Goal: Information Seeking & Learning: Check status

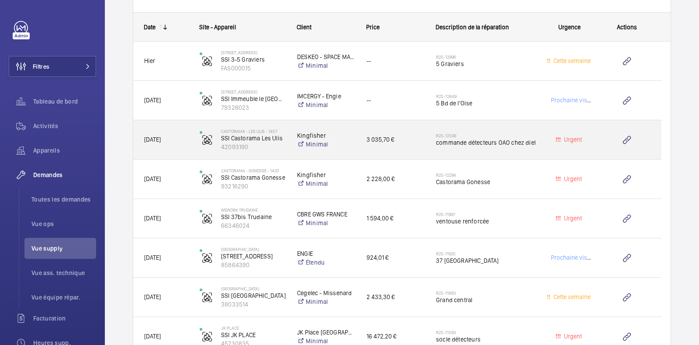
scroll to position [873, 0]
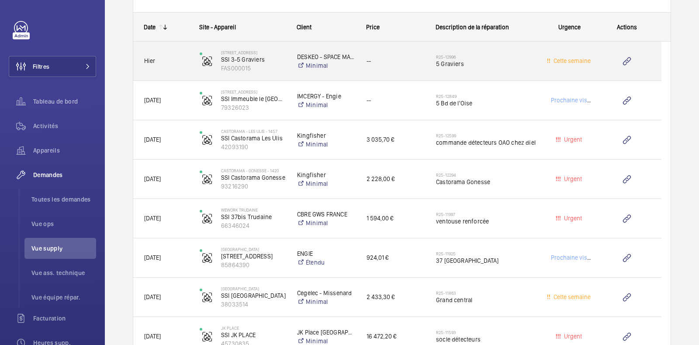
click at [521, 62] on span "5 Graviers" at bounding box center [486, 63] width 100 height 9
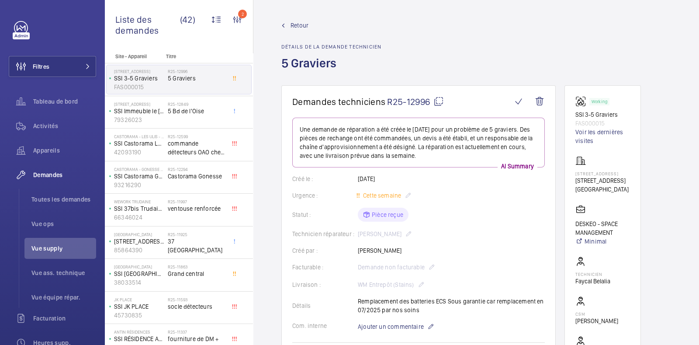
drag, startPoint x: 521, startPoint y: 62, endPoint x: 569, endPoint y: 44, distance: 51.5
click at [569, 44] on div "Retour Détails de la demande technicien 5 Graviers" at bounding box center [475, 53] width 389 height 64
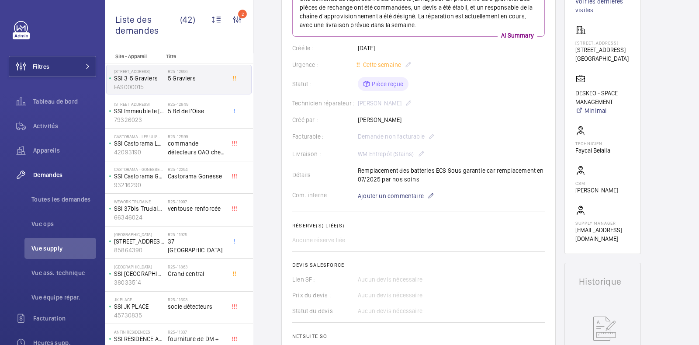
scroll to position [135, 0]
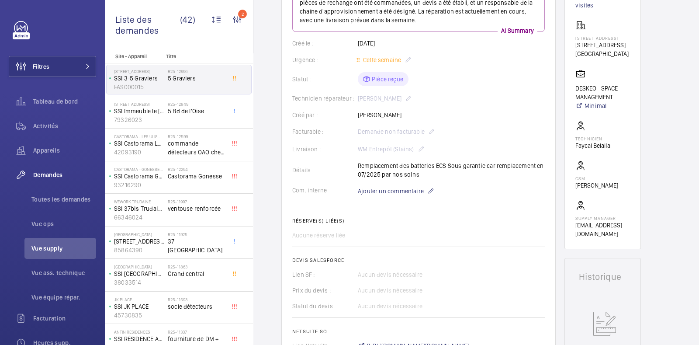
drag, startPoint x: 569, startPoint y: 44, endPoint x: 353, endPoint y: 231, distance: 285.4
click at [353, 231] on div "Aucune réserve liée" at bounding box center [418, 235] width 252 height 9
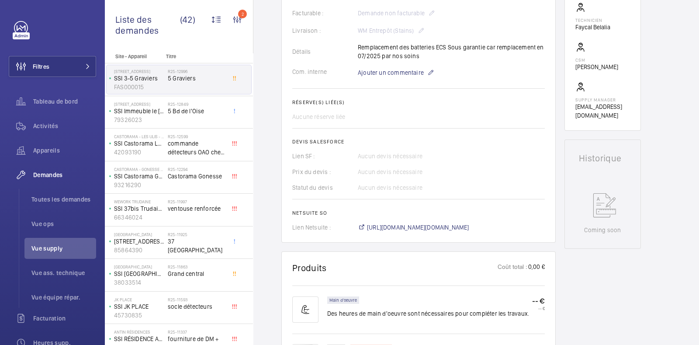
scroll to position [254, 0]
drag, startPoint x: 353, startPoint y: 231, endPoint x: 348, endPoint y: 257, distance: 27.1
click at [348, 257] on wm-front-card "Produits Coût total : 0,00 € Main d'oeuvre Des heures de main d'oeuvre sont néc…" at bounding box center [418, 347] width 274 height 193
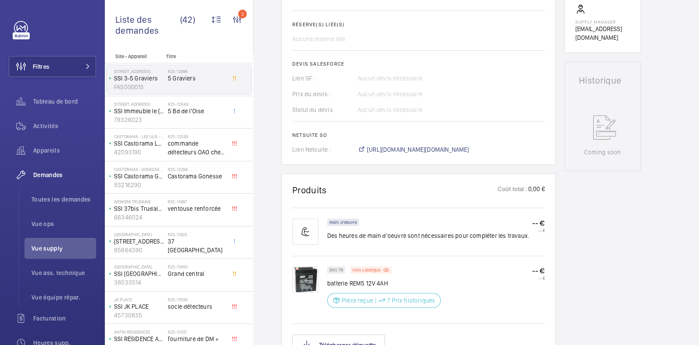
scroll to position [332, 0]
click at [348, 257] on div "SKU 76 Hors catalogue batterie REM5 12V 4AH Pièce reçue | 7 Prix historiques --…" at bounding box center [418, 288] width 252 height 66
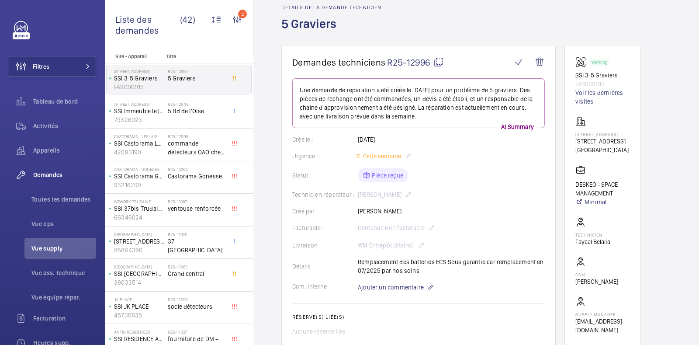
scroll to position [0, 0]
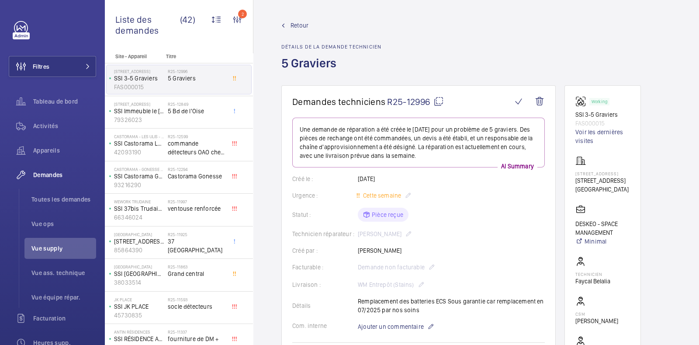
click at [308, 26] on span "Retour" at bounding box center [299, 25] width 18 height 9
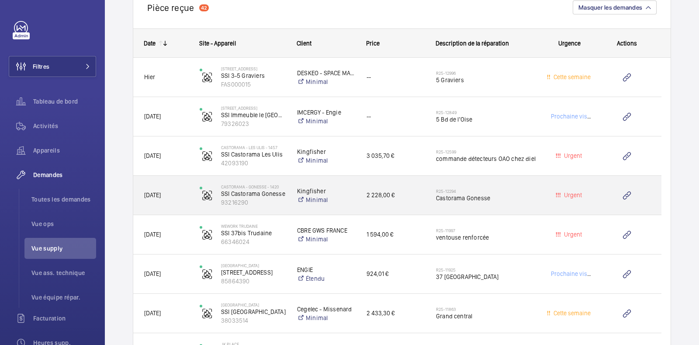
scroll to position [856, 0]
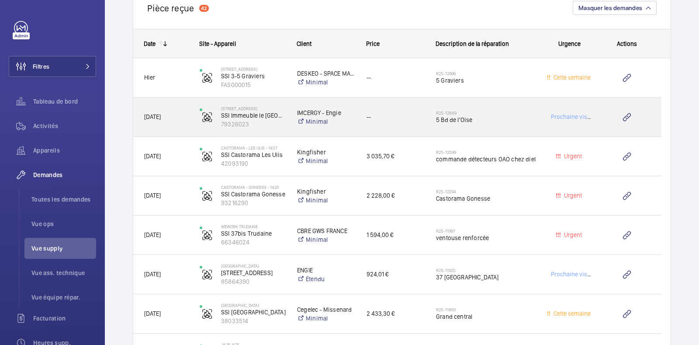
click at [528, 110] on h2 "R25-12849" at bounding box center [486, 112] width 100 height 5
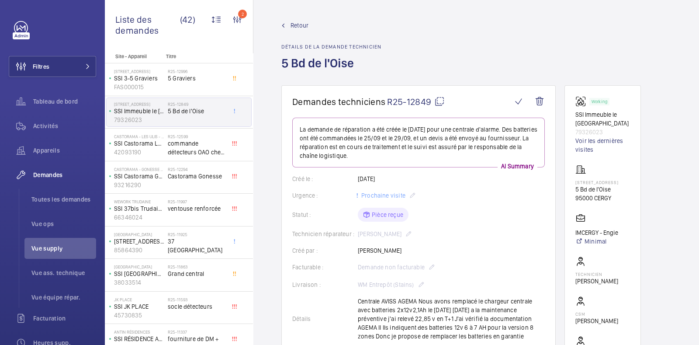
click at [442, 99] on mat-icon at bounding box center [439, 101] width 10 height 10
click at [301, 25] on span "Retour" at bounding box center [299, 25] width 18 height 9
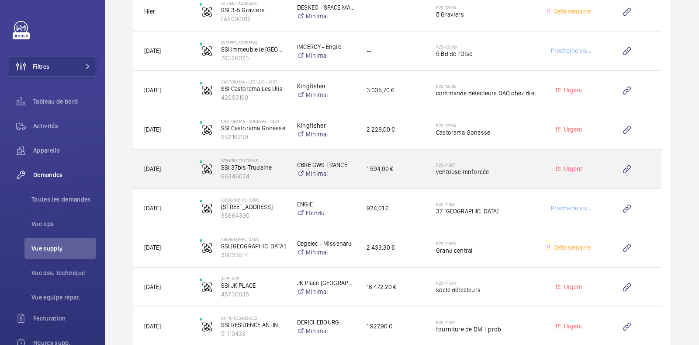
scroll to position [922, 0]
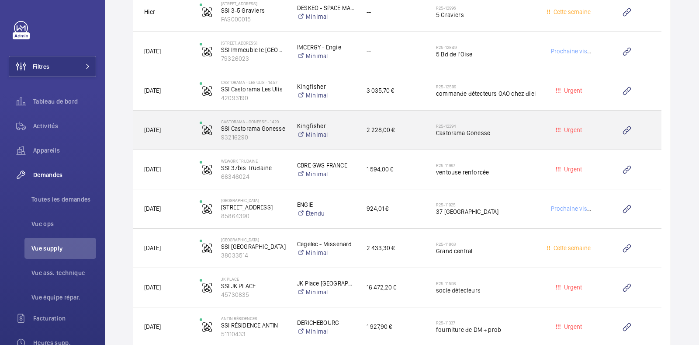
click at [519, 128] on span "Castorama Gonesse" at bounding box center [486, 132] width 100 height 9
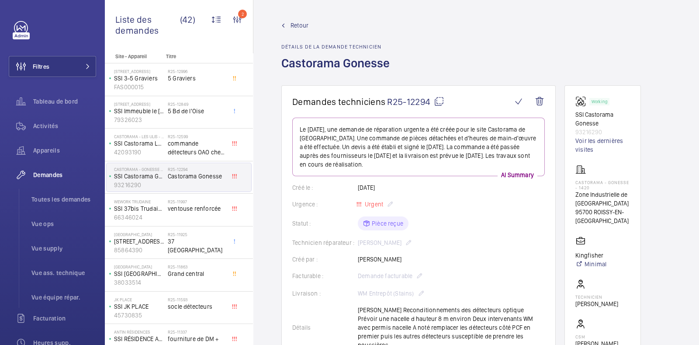
click at [297, 22] on span "Retour" at bounding box center [299, 25] width 18 height 9
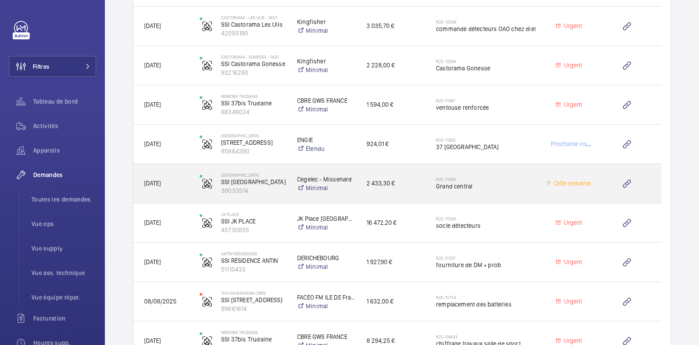
scroll to position [986, 0]
click at [504, 188] on span "Grand central" at bounding box center [486, 187] width 100 height 9
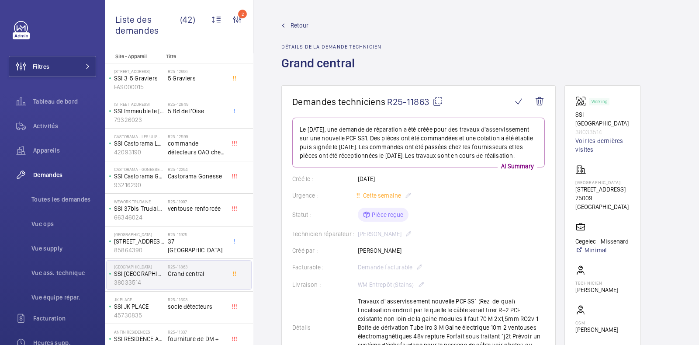
click at [438, 104] on mat-icon at bounding box center [437, 101] width 10 height 10
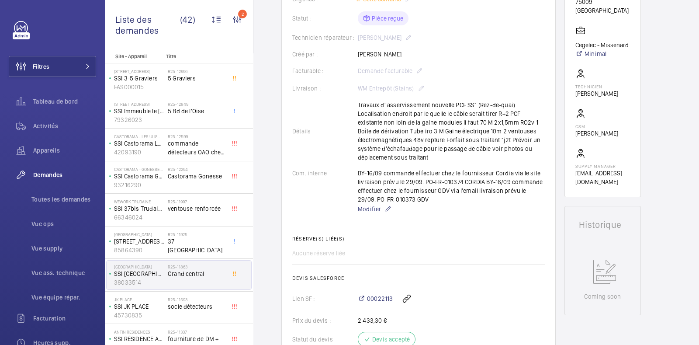
scroll to position [190, 0]
